Goal: Check status: Check status

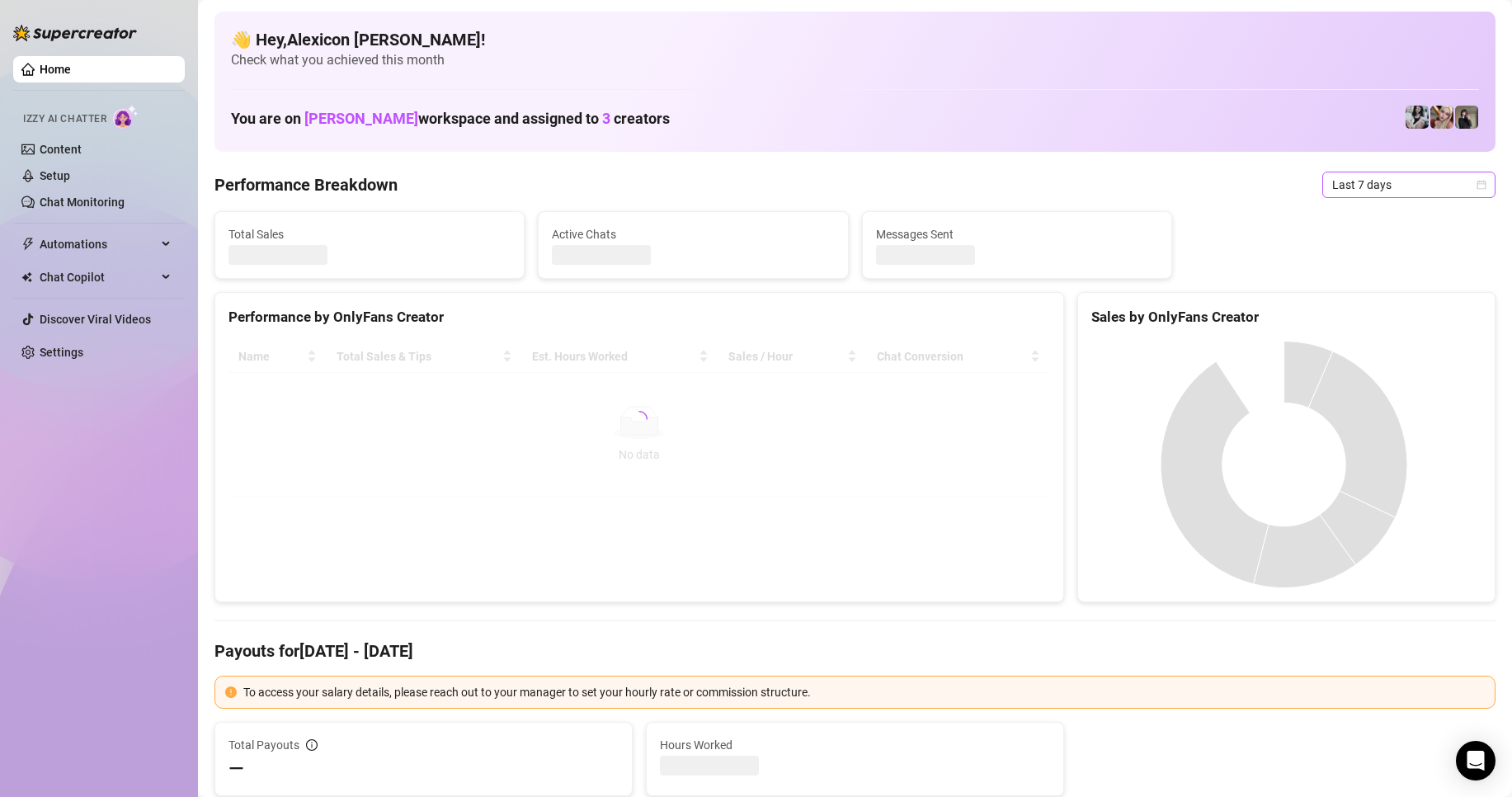
click at [1390, 174] on span "Last 7 days" at bounding box center [1409, 185] width 154 height 25
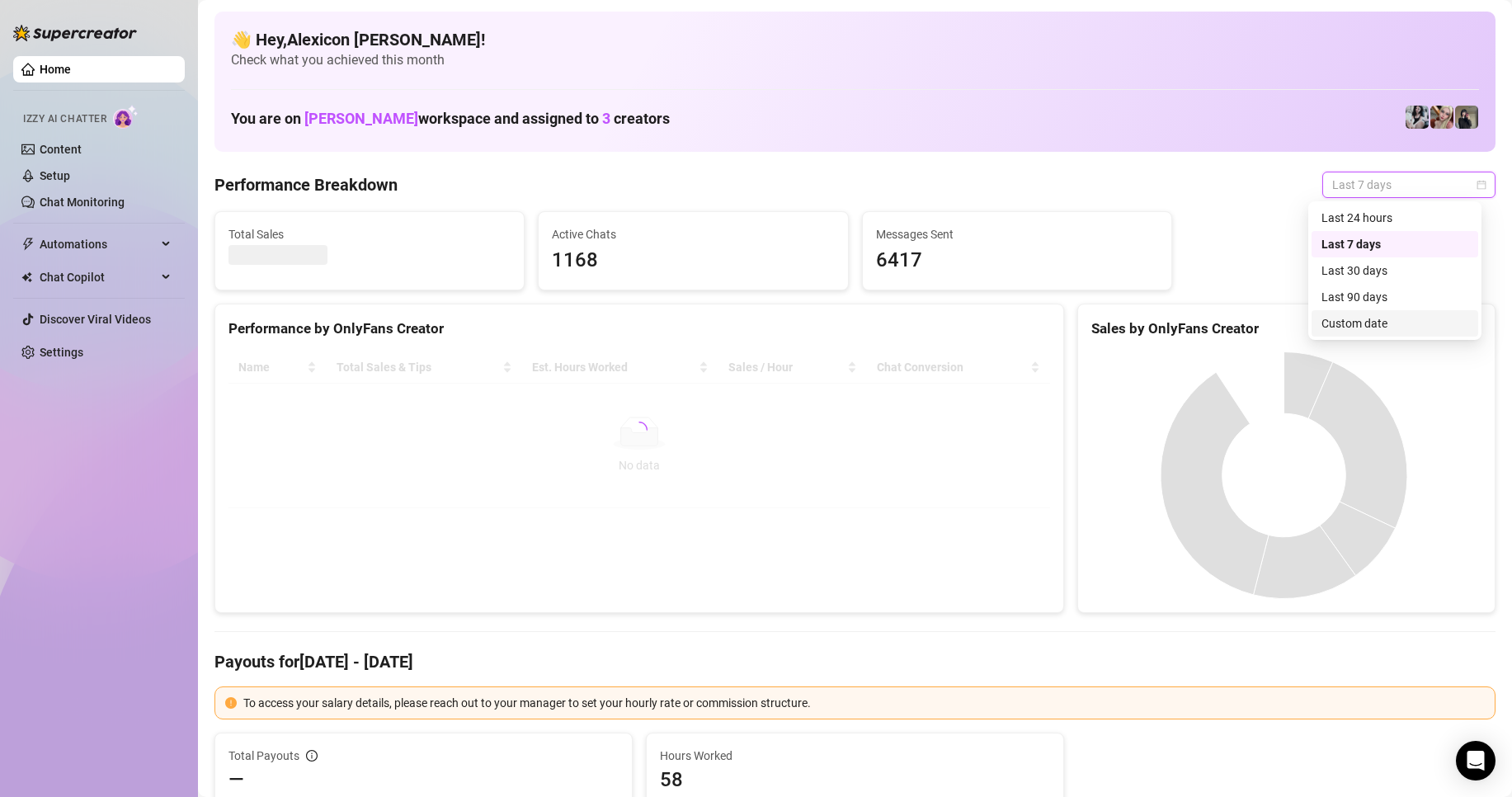
click at [1343, 331] on div "Custom date" at bounding box center [1395, 323] width 147 height 18
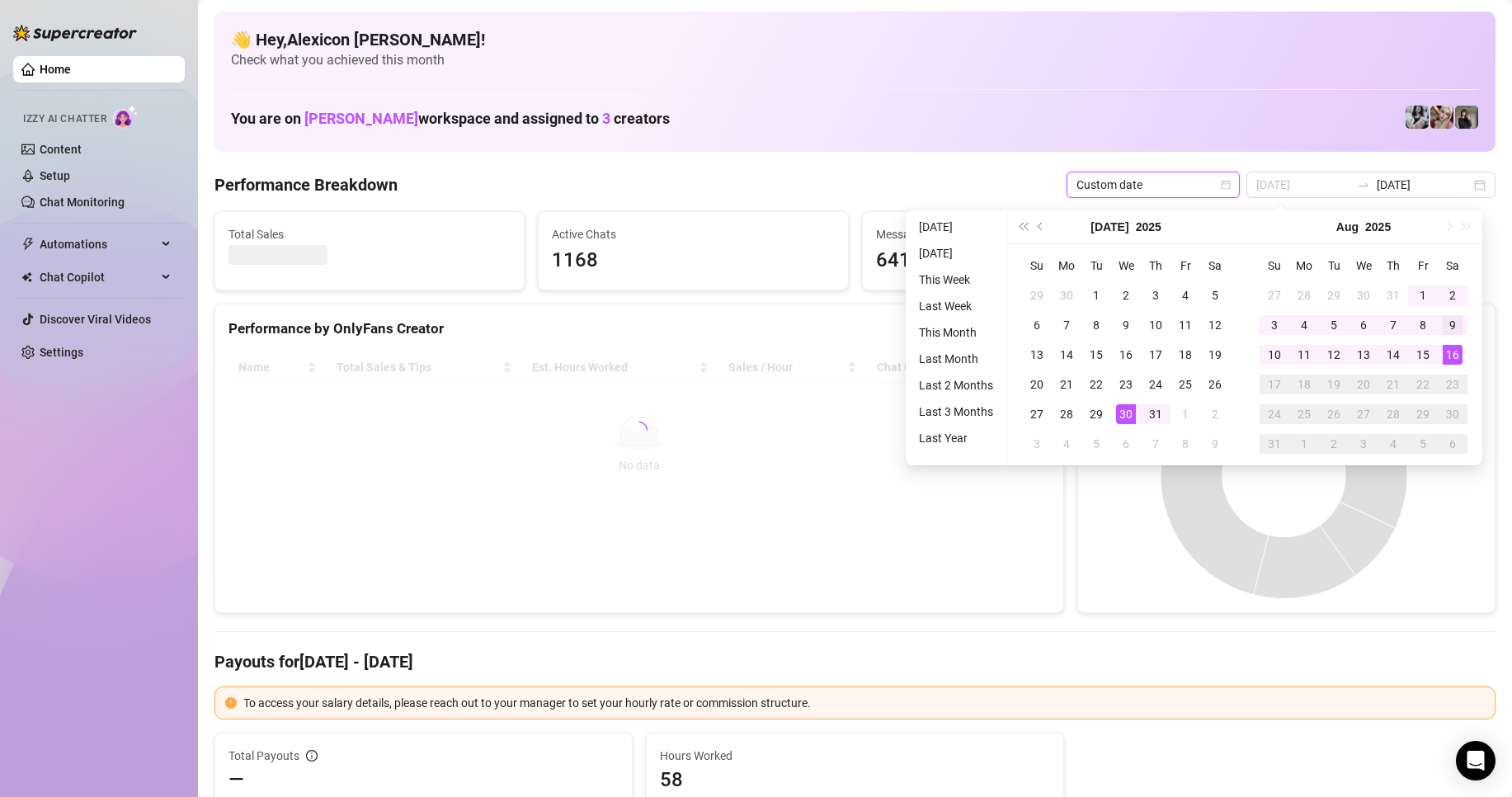
click at [1422, 291] on div "1" at bounding box center [1423, 295] width 20 height 20
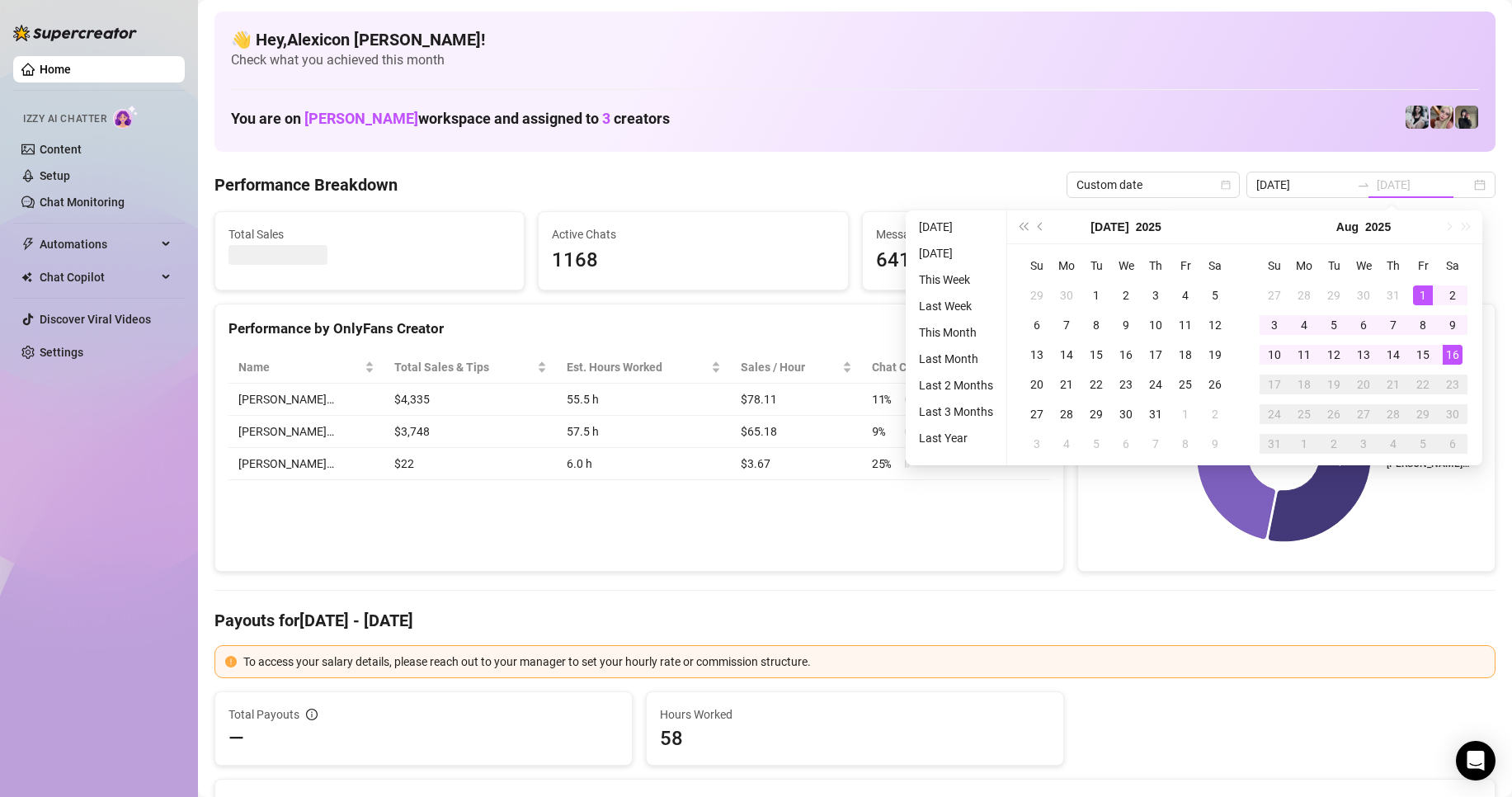
drag, startPoint x: 1450, startPoint y: 350, endPoint x: 1432, endPoint y: 441, distance: 92.8
click at [1450, 350] on div "16" at bounding box center [1453, 354] width 20 height 20
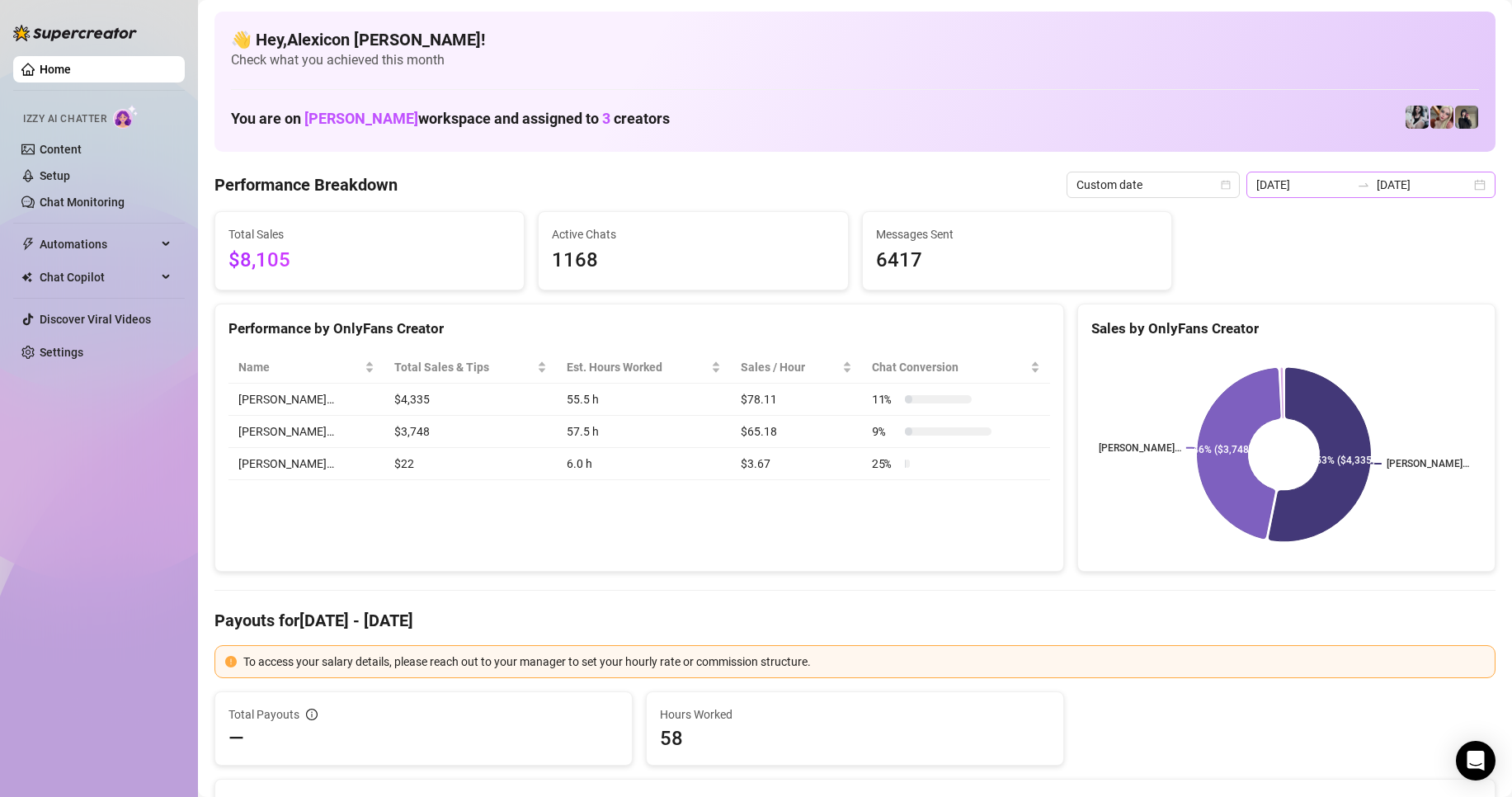
click at [1374, 172] on div "[DATE] [DATE]" at bounding box center [1371, 185] width 249 height 27
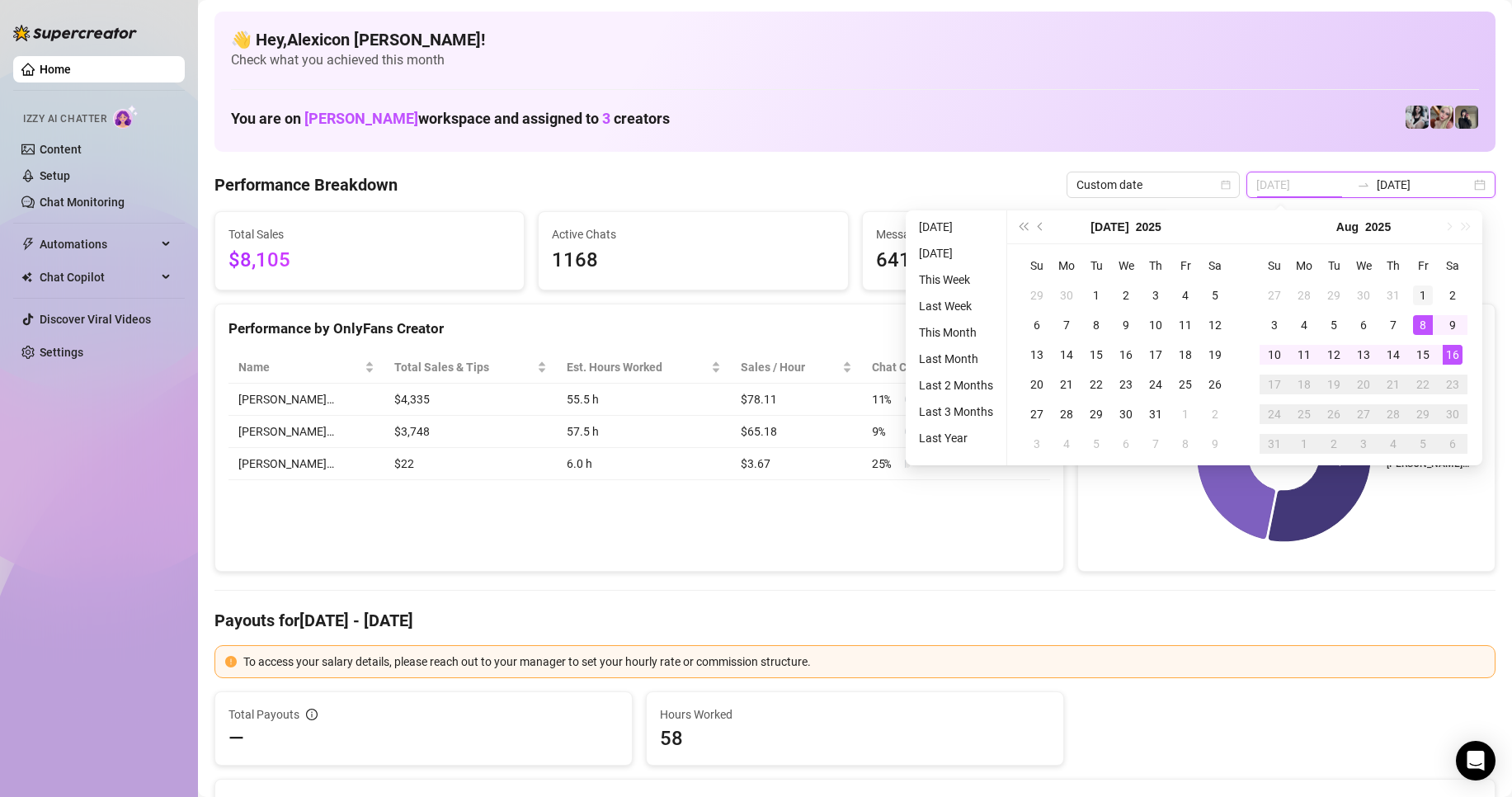
type input "[DATE]"
click at [1420, 290] on div "1" at bounding box center [1423, 295] width 20 height 20
type input "[DATE]"
click at [1453, 351] on div "16" at bounding box center [1453, 354] width 20 height 20
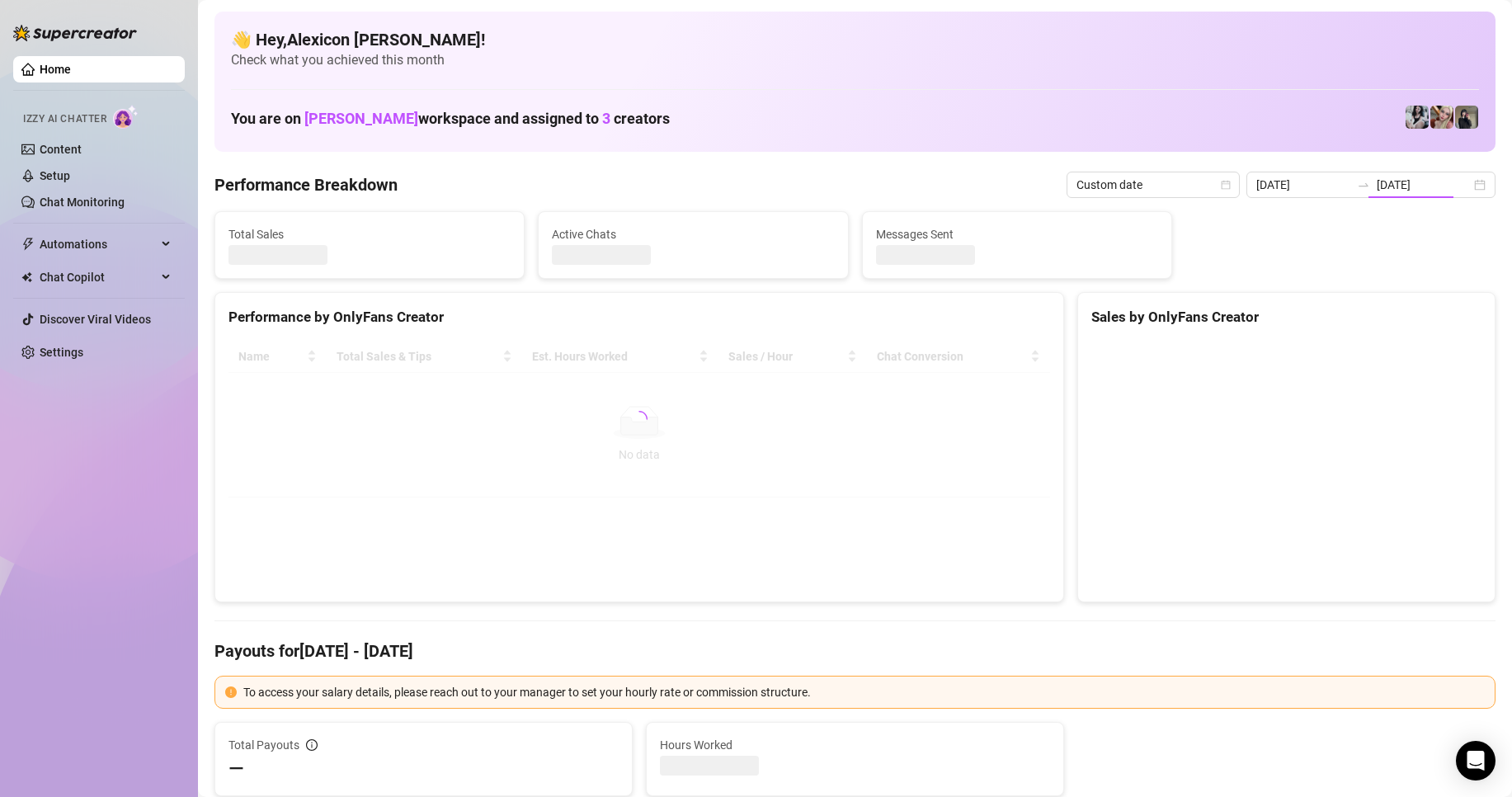
type input "[DATE]"
